Goal: Check status: Check status

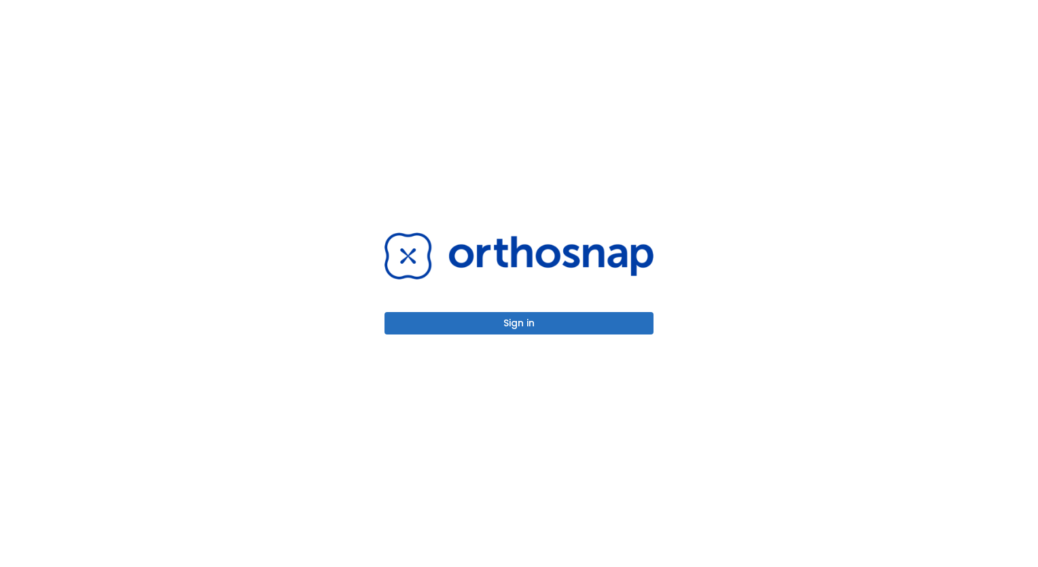
click at [597, 330] on button "Sign in" at bounding box center [519, 323] width 269 height 22
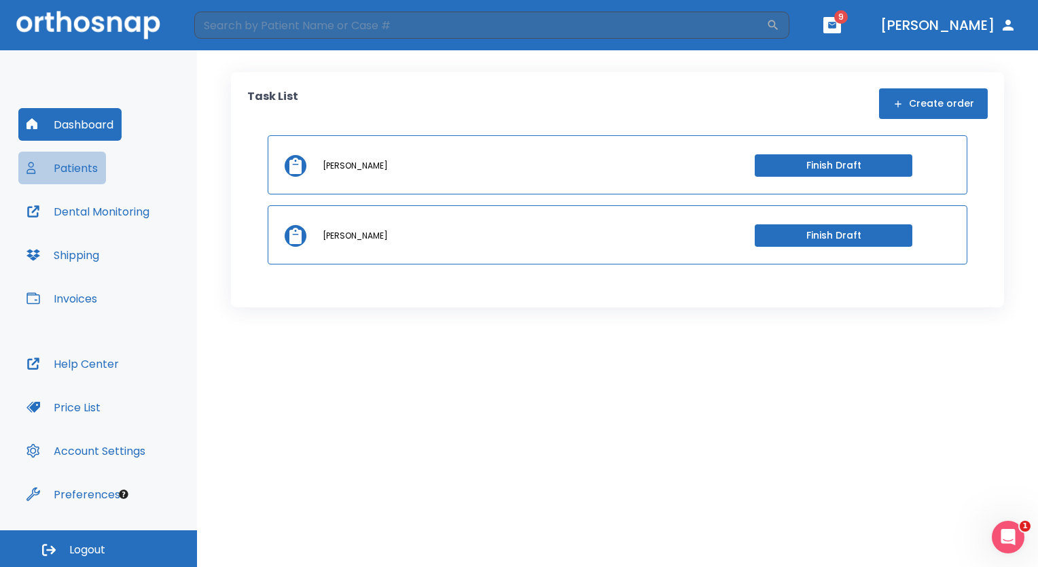
click at [79, 169] on button "Patients" at bounding box center [62, 168] width 88 height 33
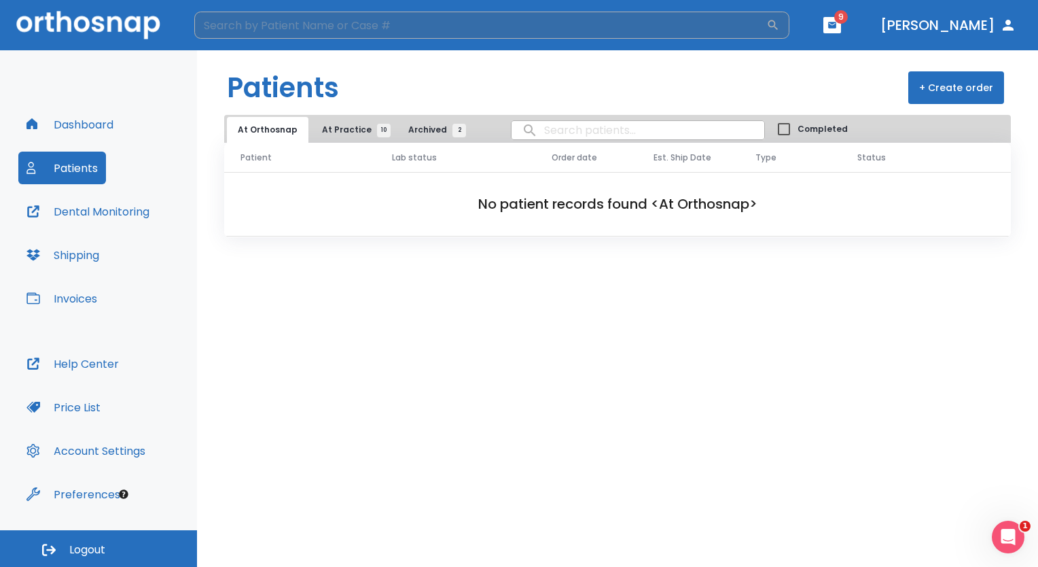
click at [375, 28] on input "search" at bounding box center [480, 25] width 572 height 27
type input "devina"
click at [338, 129] on span "At Practice 10" at bounding box center [353, 130] width 62 height 12
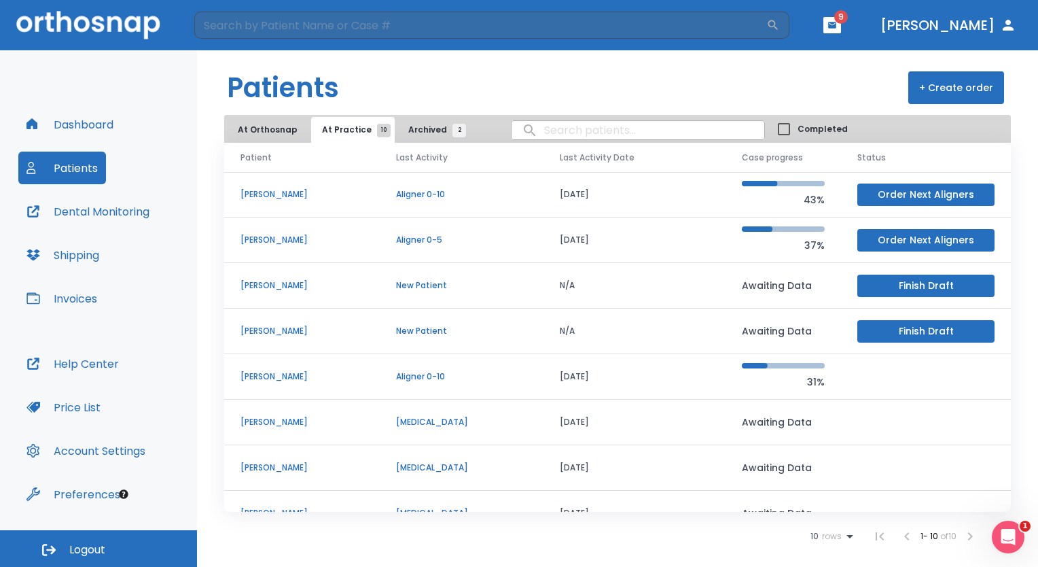
click at [275, 465] on p "Devina Soorajbally" at bounding box center [302, 467] width 123 height 12
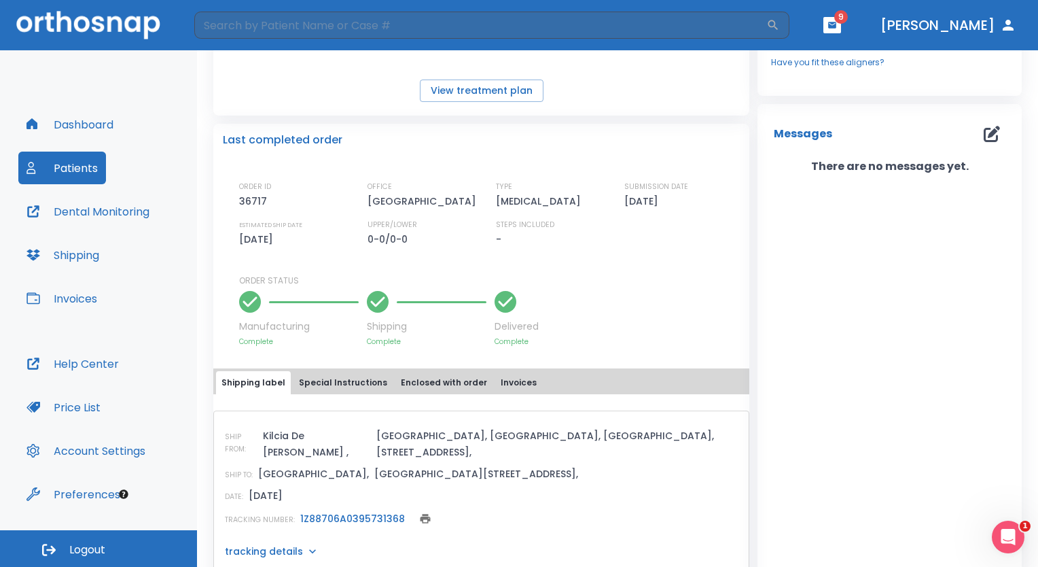
scroll to position [228, 0]
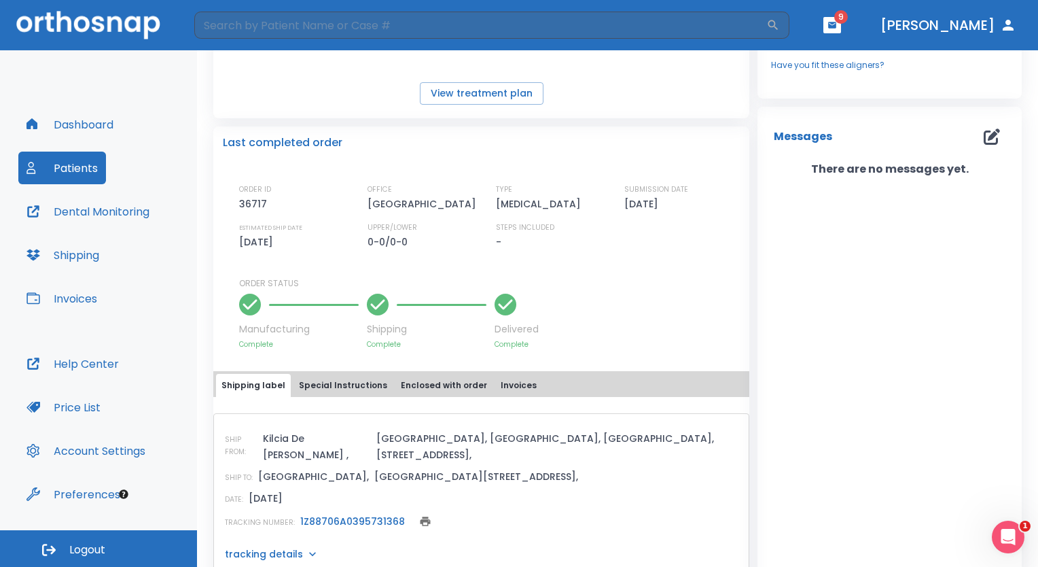
click at [291, 547] on p "tracking details" at bounding box center [264, 554] width 78 height 14
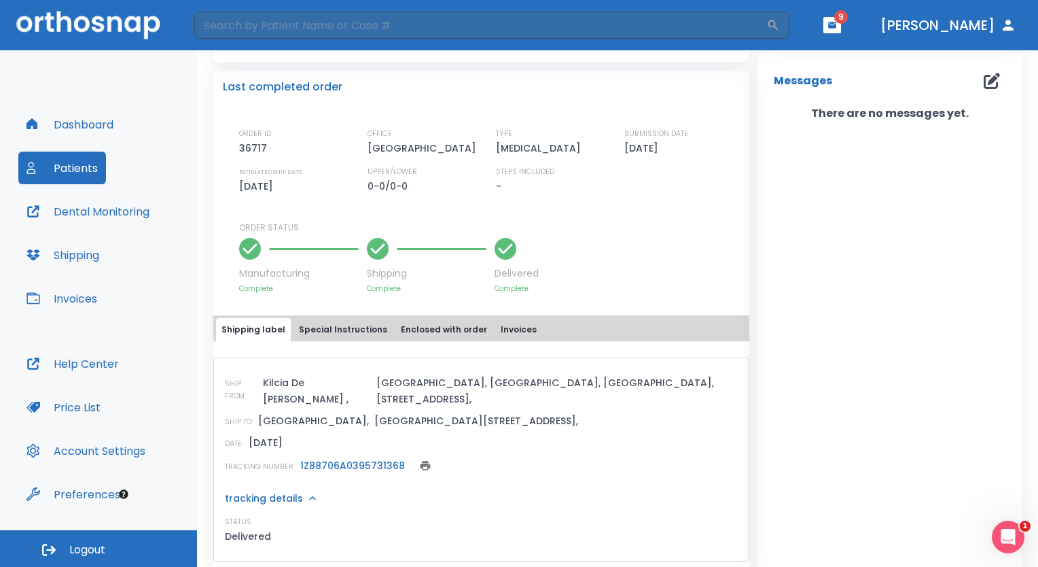
click at [335, 459] on link "1Z88706A0395731368" at bounding box center [352, 466] width 105 height 14
